Goal: Find specific page/section: Find specific page/section

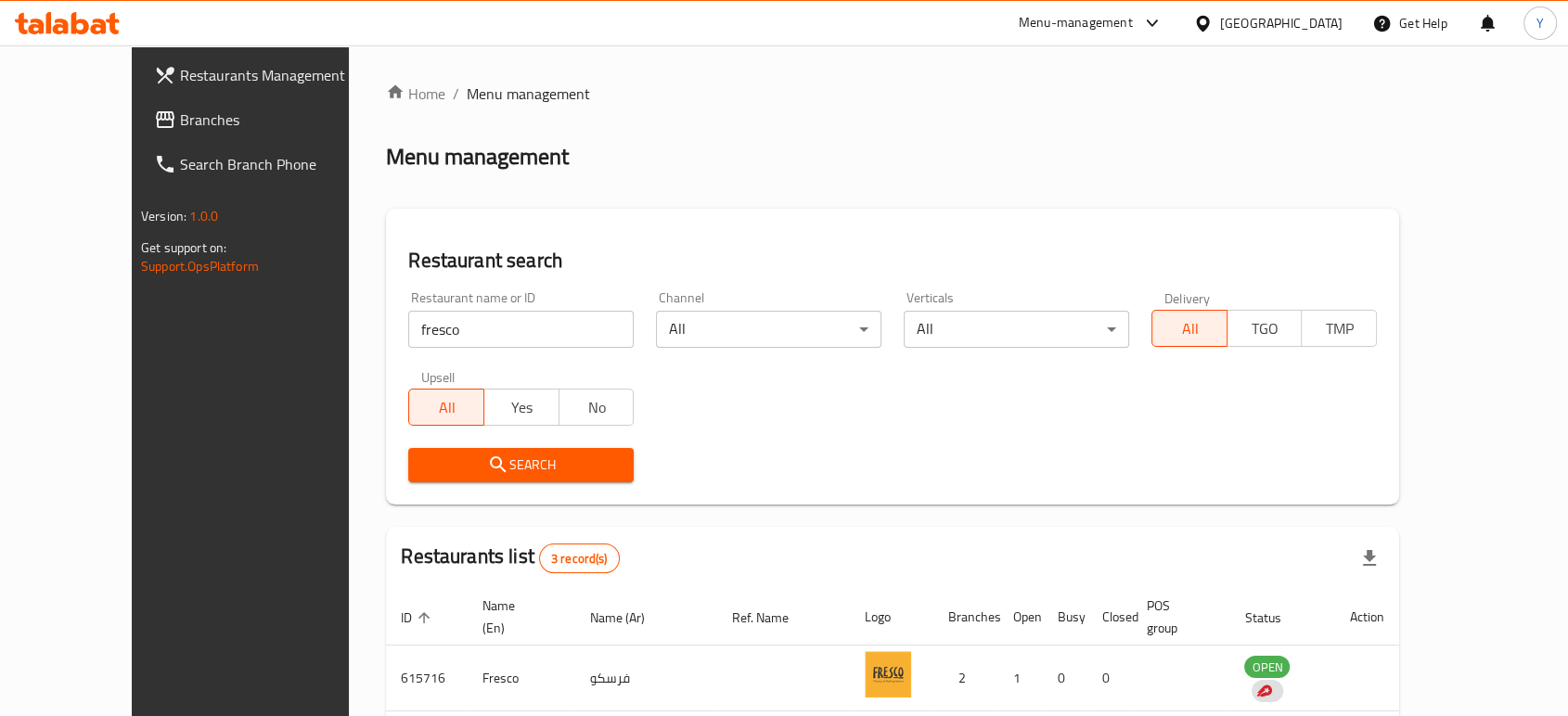
click at [483, 350] on div "Restaurant name or ID fresco Restaurant name or ID" at bounding box center [521, 320] width 247 height 79
click at [482, 324] on input "fresco" at bounding box center [521, 329] width 225 height 38
click button "Search" at bounding box center [521, 466] width 225 height 35
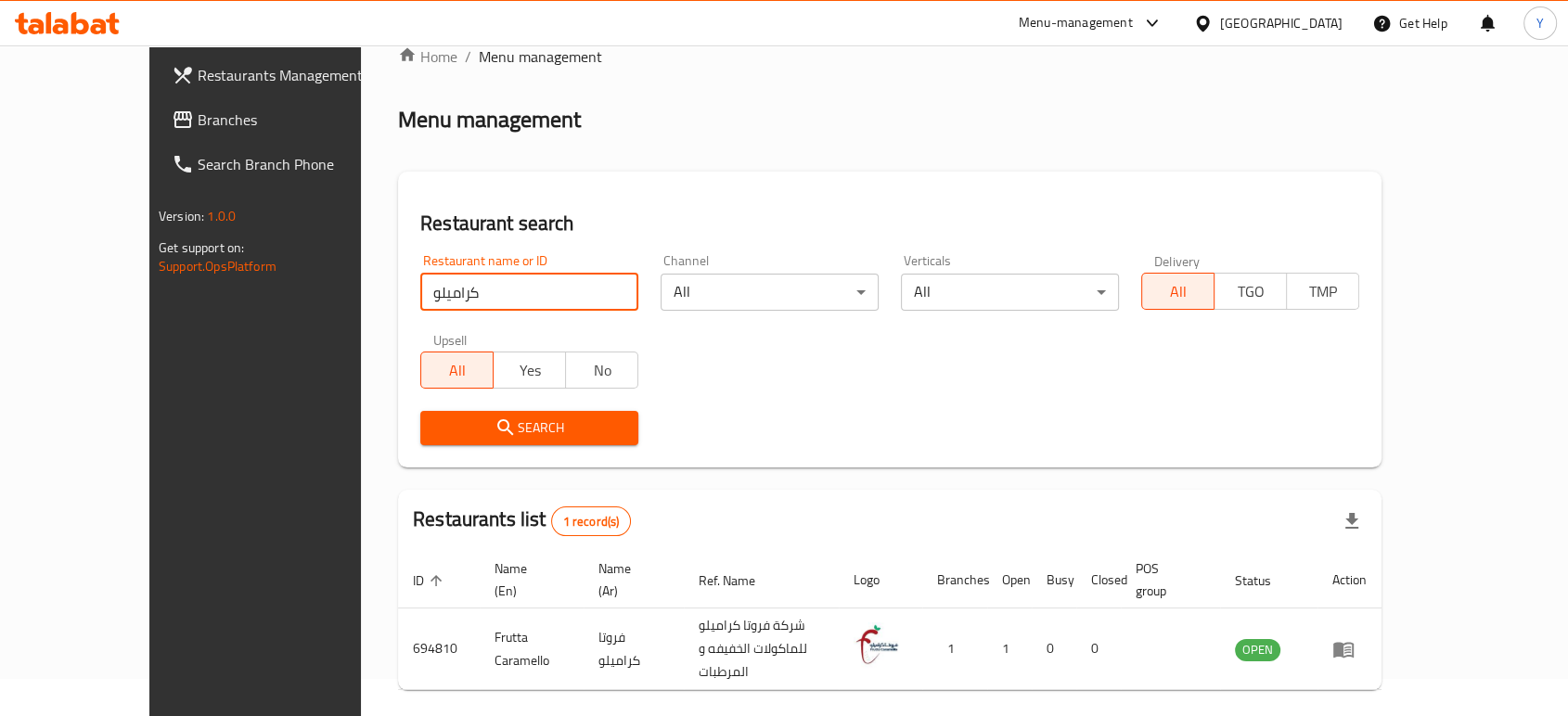
scroll to position [74, 0]
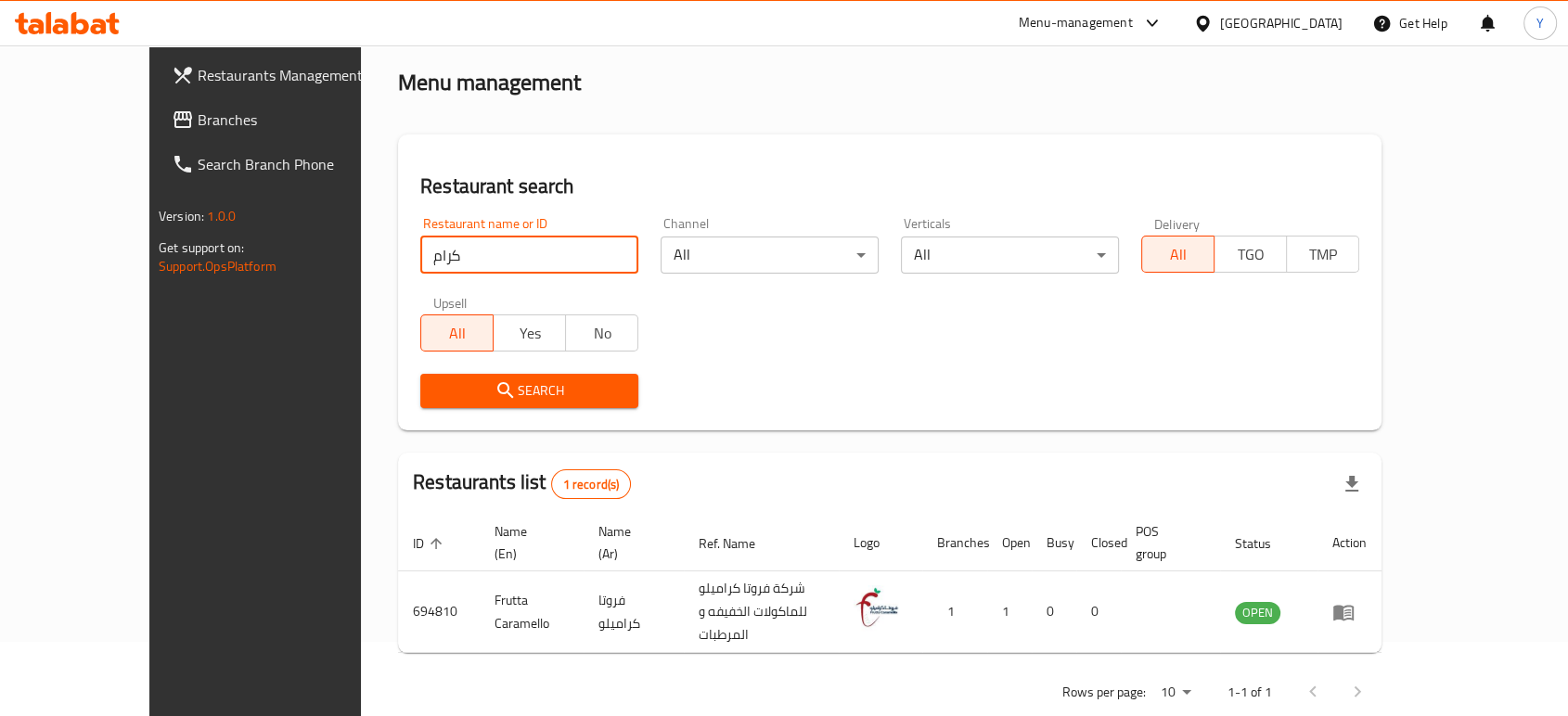
type input "كرام"
click button "Search" at bounding box center [529, 392] width 218 height 35
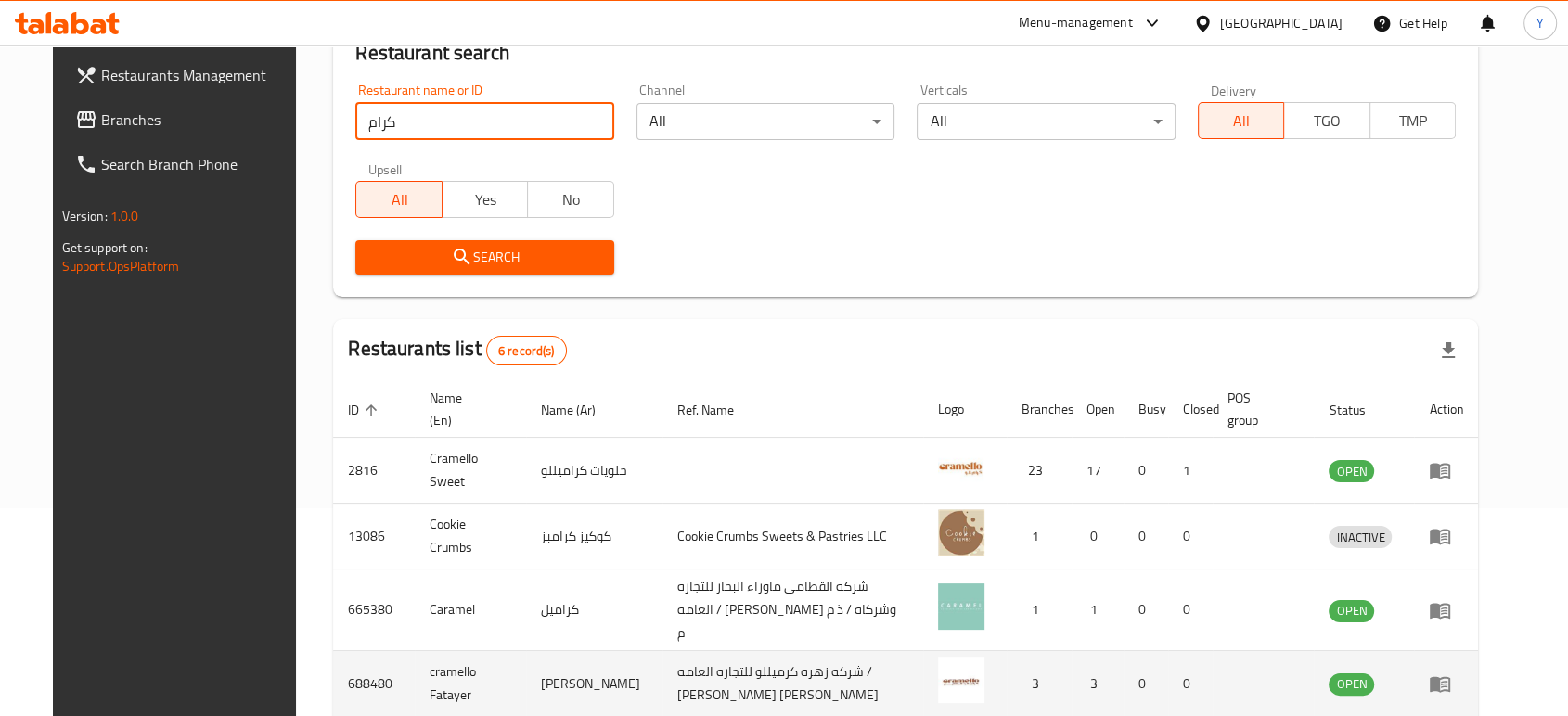
scroll to position [383, 0]
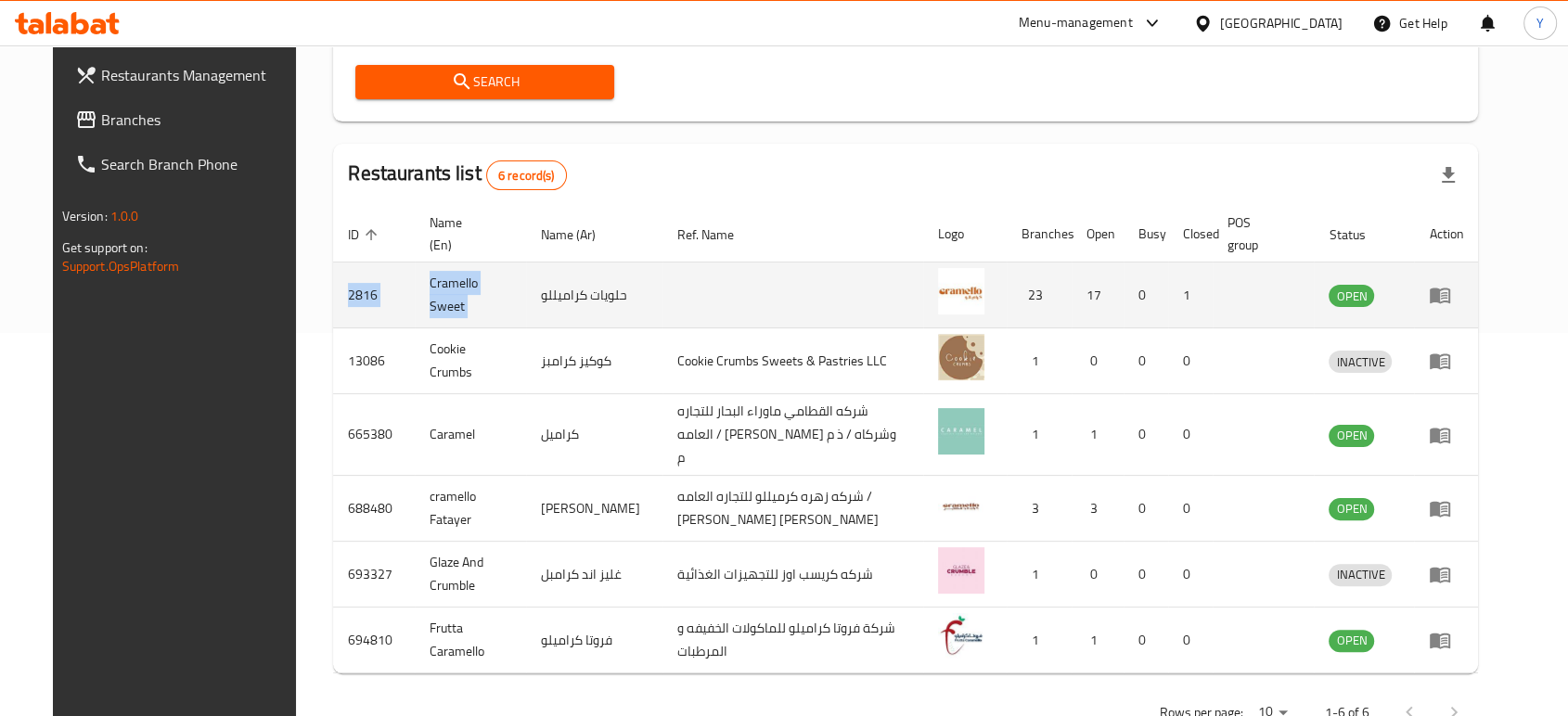
drag, startPoint x: 314, startPoint y: 291, endPoint x: 509, endPoint y: 293, distance: 195.0
click at [512, 293] on tr "2816 Cramello Sweet حلويات كراميللو 23 17 0 1 OPEN" at bounding box center [906, 295] width 1145 height 65
copy tr "2816 Cramello Sweet"
click at [469, 295] on td "Cramello Sweet" at bounding box center [471, 295] width 112 height 65
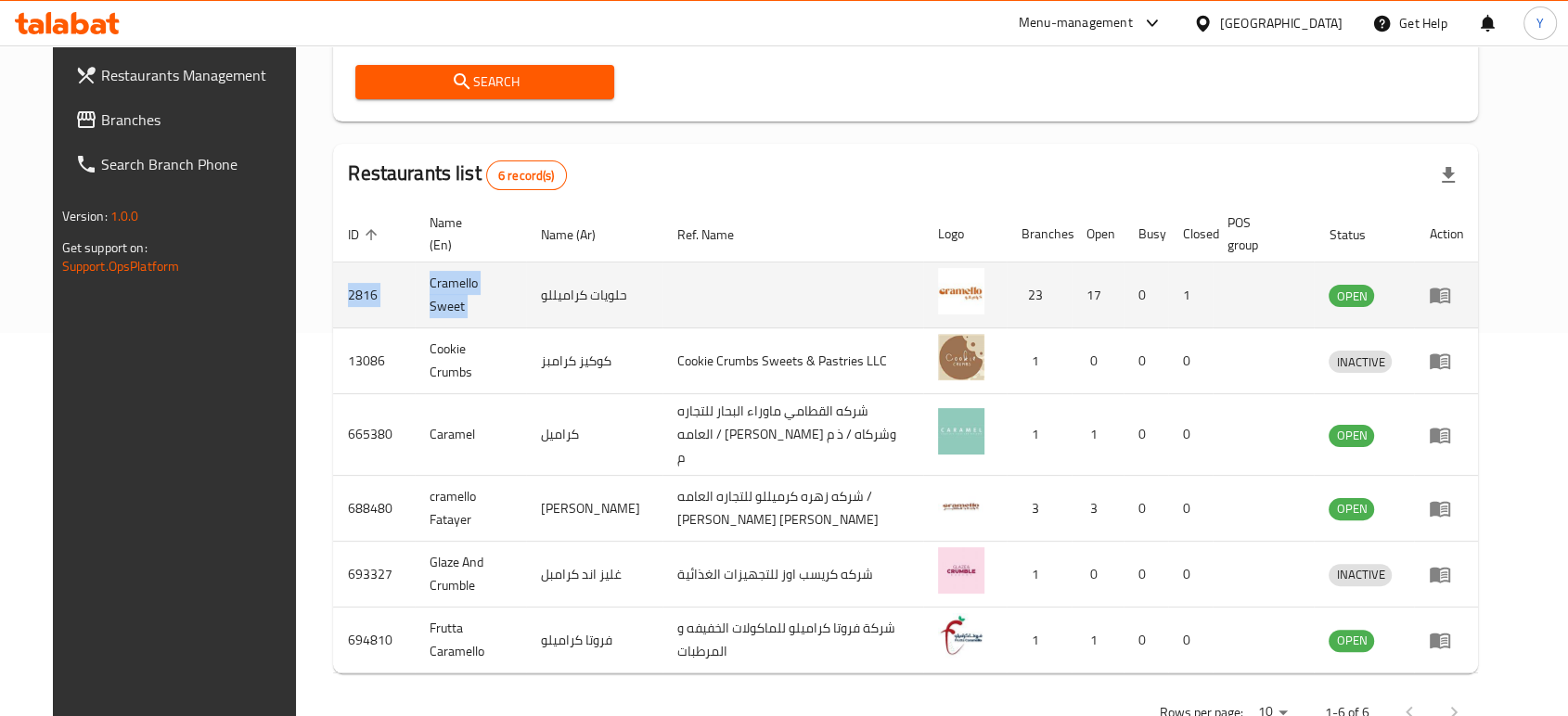
click at [469, 295] on td "Cramello Sweet" at bounding box center [471, 295] width 112 height 65
click at [415, 297] on td "Cramello Sweet" at bounding box center [471, 295] width 112 height 65
drag, startPoint x: 387, startPoint y: 295, endPoint x: 479, endPoint y: 305, distance: 92.5
click at [479, 305] on td "Cramello Sweet" at bounding box center [471, 295] width 112 height 65
copy td "Cramello Sweet"
